Goal: Task Accomplishment & Management: Manage account settings

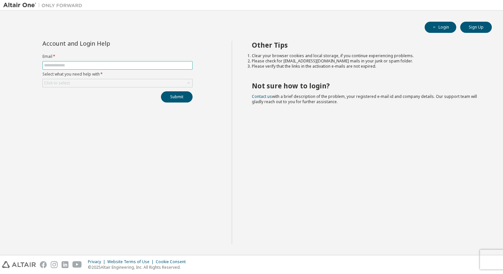
click at [80, 65] on input "text" at bounding box center [117, 65] width 147 height 5
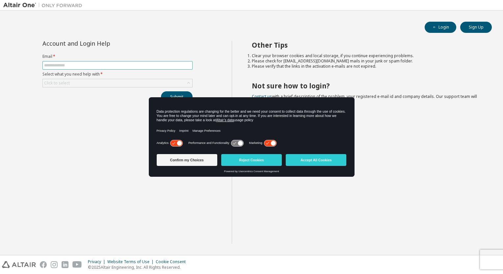
click at [80, 65] on input "text" at bounding box center [117, 65] width 147 height 5
type input "**********"
click at [79, 85] on div "Click to select" at bounding box center [117, 83] width 149 height 8
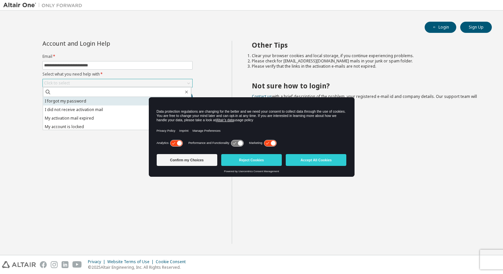
click at [77, 102] on li "I forgot my password" at bounding box center [117, 101] width 148 height 9
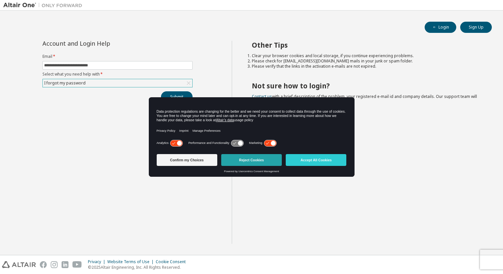
click at [250, 162] on button "Reject Cookies" at bounding box center [251, 160] width 61 height 12
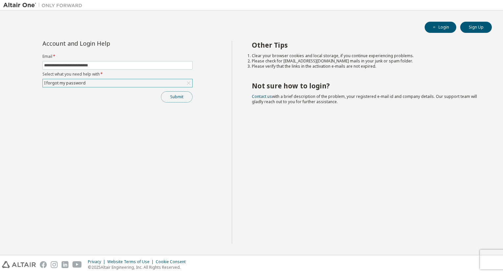
click at [182, 101] on button "Submit" at bounding box center [177, 96] width 32 height 11
